Goal: Navigation & Orientation: Find specific page/section

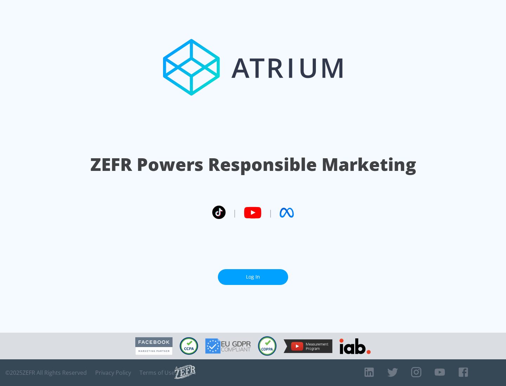
click at [253, 274] on link "Log In" at bounding box center [253, 277] width 70 height 16
